Goal: Entertainment & Leisure: Consume media (video, audio)

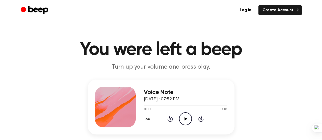
click at [184, 119] on icon "Play Audio" at bounding box center [185, 119] width 13 height 13
click at [188, 118] on icon "Play Audio" at bounding box center [185, 119] width 13 height 13
click at [186, 118] on icon "Play Audio" at bounding box center [185, 119] width 13 height 13
